Goal: Understand process/instructions

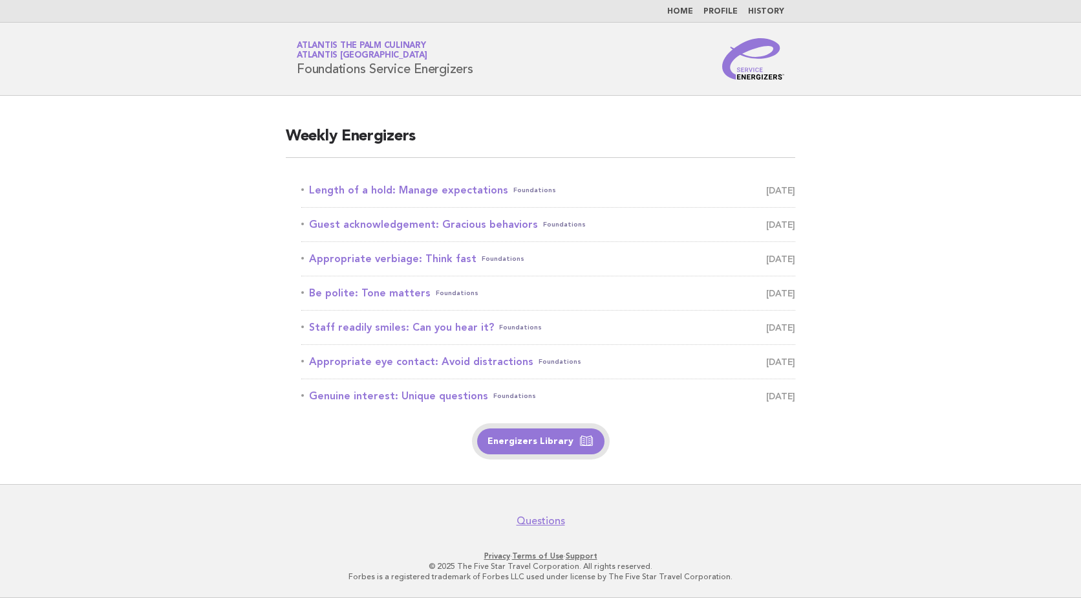
click at [514, 444] on link "Energizers Library" at bounding box center [540, 441] width 127 height 26
click at [480, 182] on link "Length of a hold: Manage expectations Foundations [DATE]" at bounding box center [548, 190] width 494 height 18
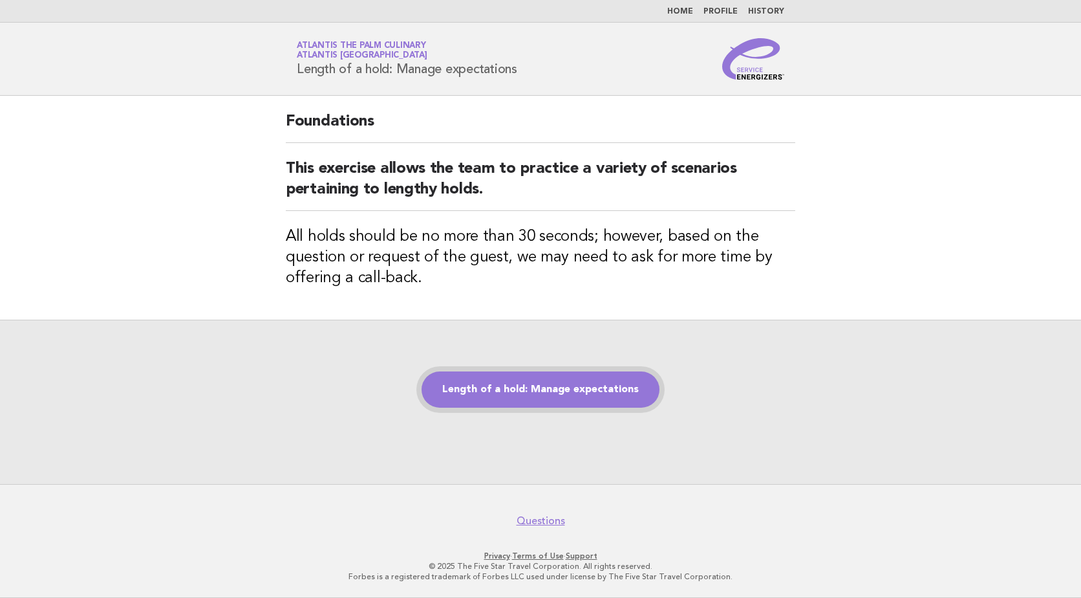
click at [610, 382] on link "Length of a hold: Manage expectations" at bounding box center [541, 389] width 238 height 36
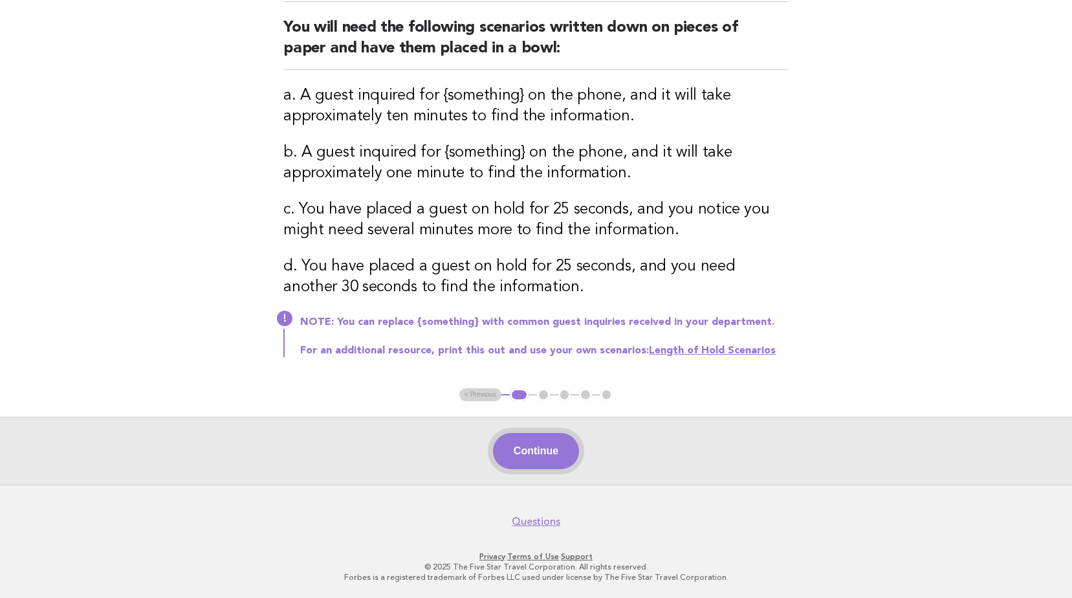
click at [546, 459] on button "Continue" at bounding box center [536, 451] width 86 height 36
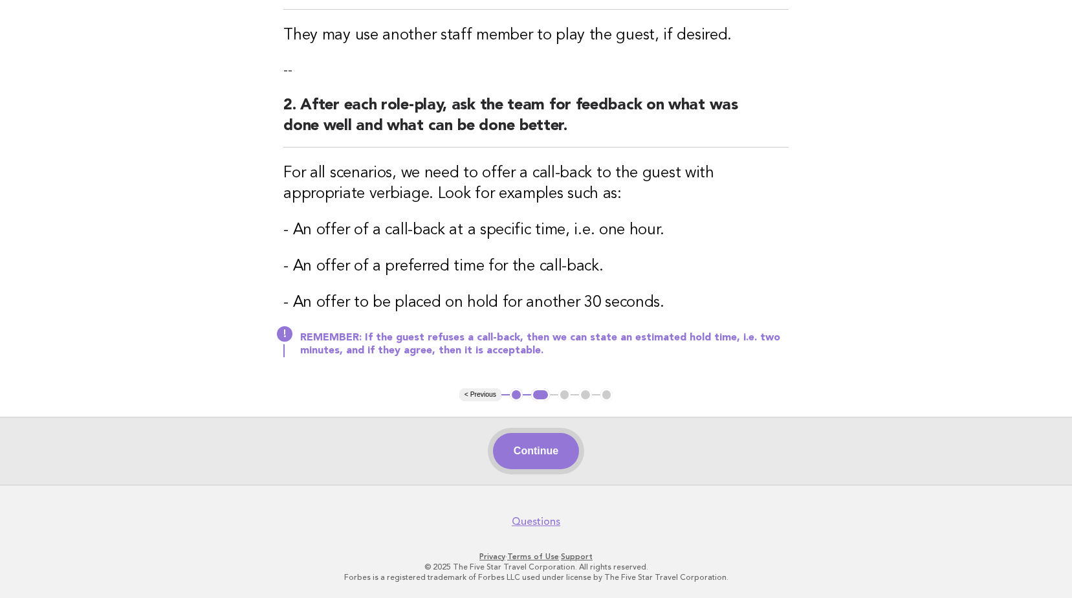
click at [548, 435] on button "Continue" at bounding box center [536, 451] width 86 height 36
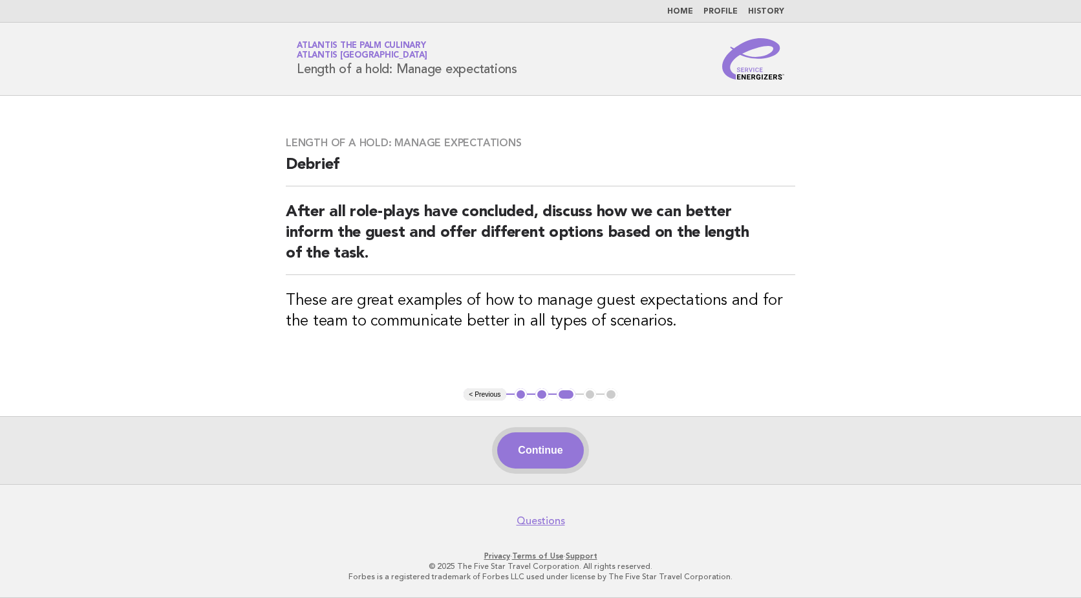
click at [567, 458] on button "Continue" at bounding box center [540, 450] width 86 height 36
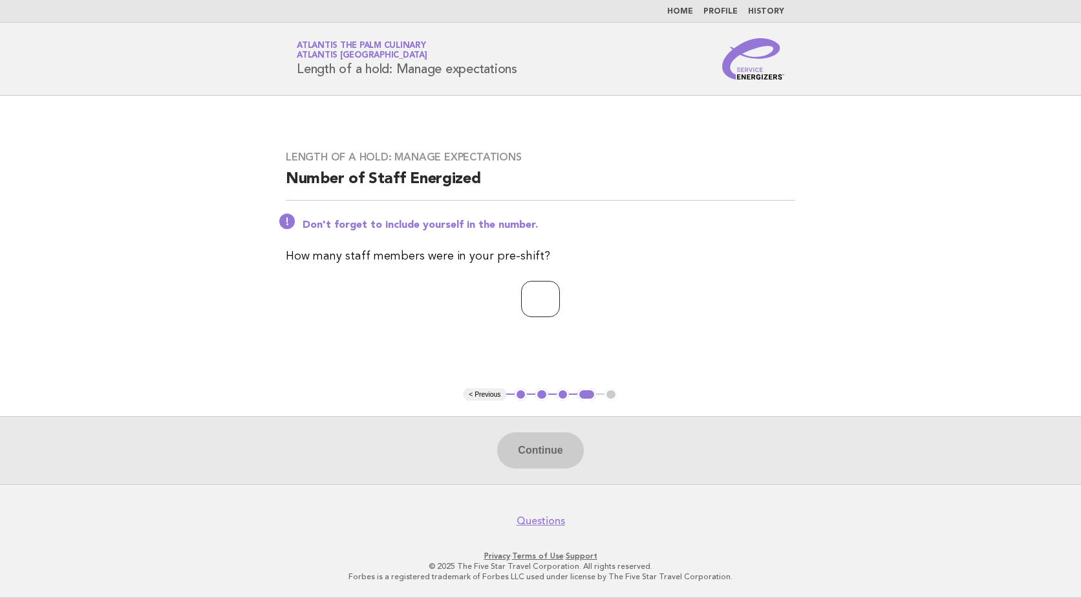
click at [530, 285] on input "number" at bounding box center [540, 299] width 39 height 36
type input "**"
click at [519, 442] on button "Continue" at bounding box center [540, 450] width 86 height 36
